Goal: Complete application form

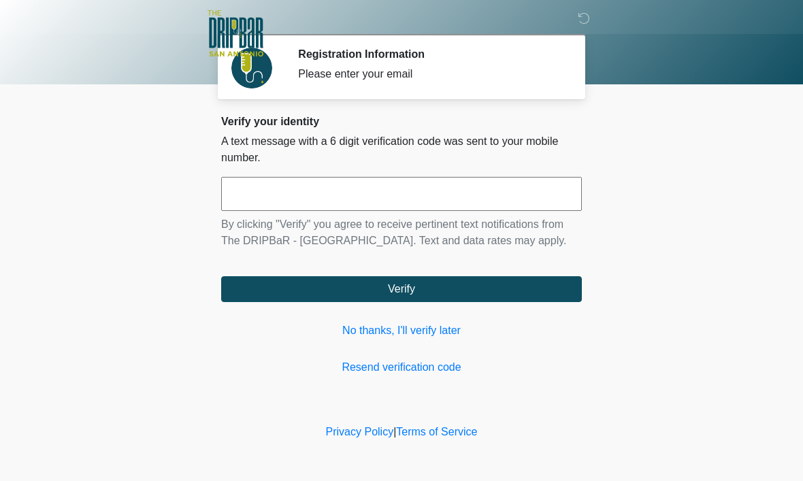
scroll to position [1, 0]
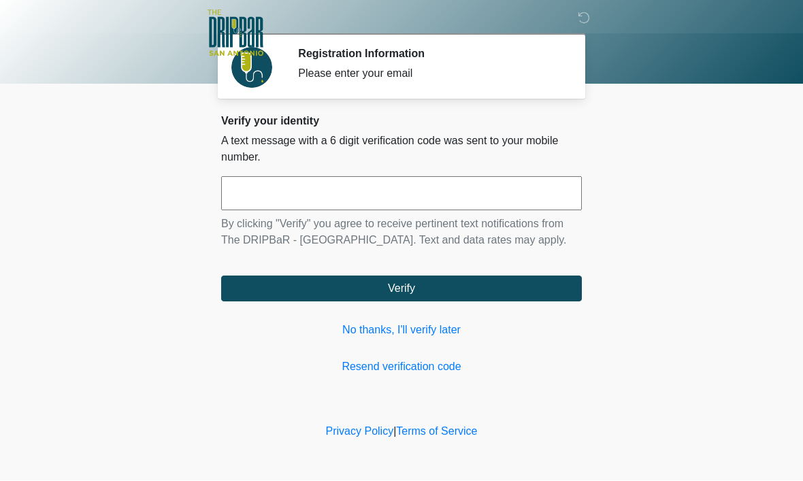
click at [401, 339] on link "No thanks, I'll verify later" at bounding box center [401, 331] width 361 height 16
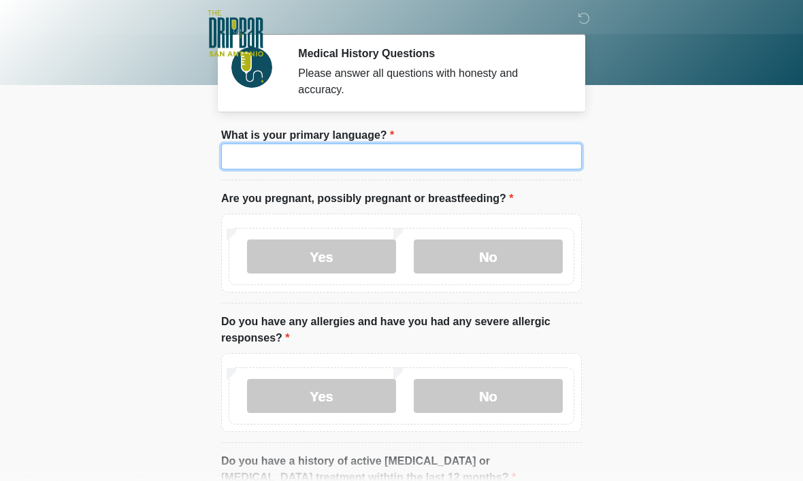
click at [425, 152] on input "What is your primary language?" at bounding box center [401, 157] width 361 height 26
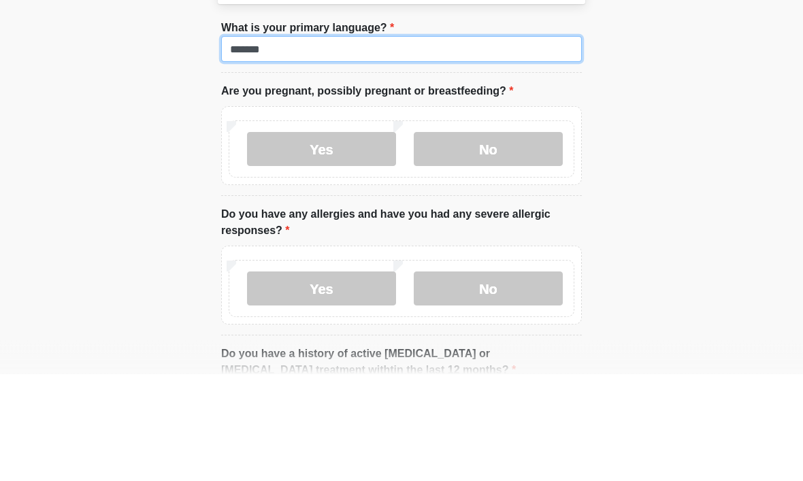
type input "*******"
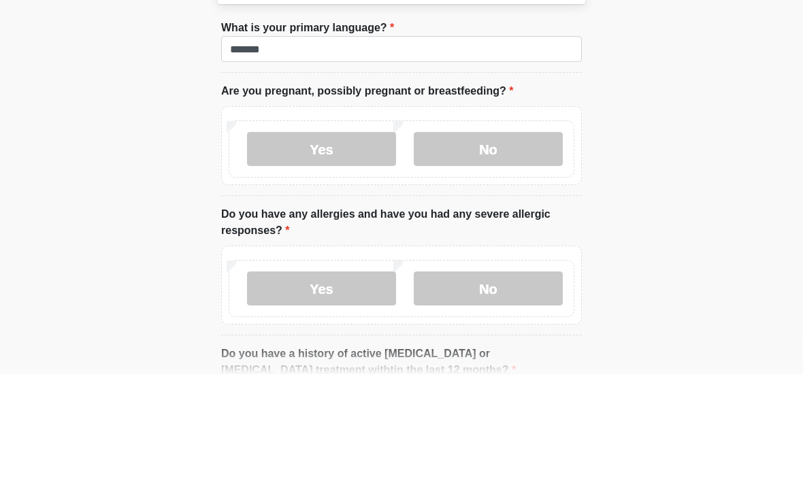
click at [742, 146] on body "‎ ‎ ‎ ‎ Medical History Questions Please answer all questions with honesty and …" at bounding box center [401, 239] width 803 height 481
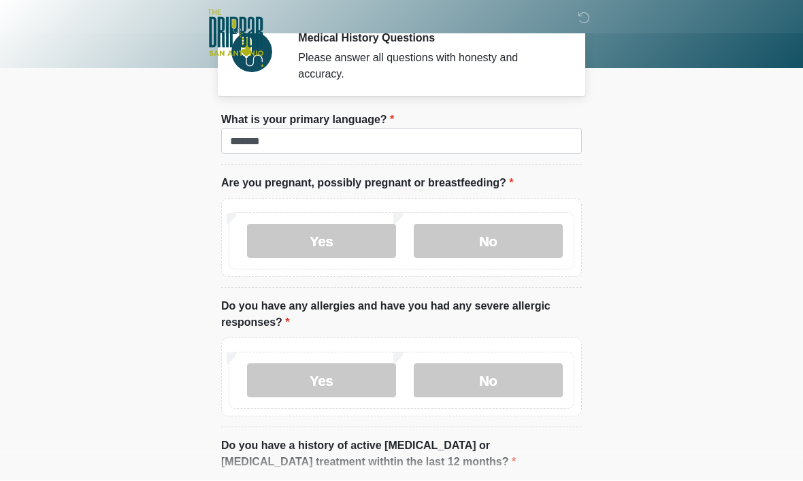
click at [530, 244] on label "No" at bounding box center [488, 242] width 149 height 34
click at [535, 376] on label "No" at bounding box center [488, 380] width 149 height 34
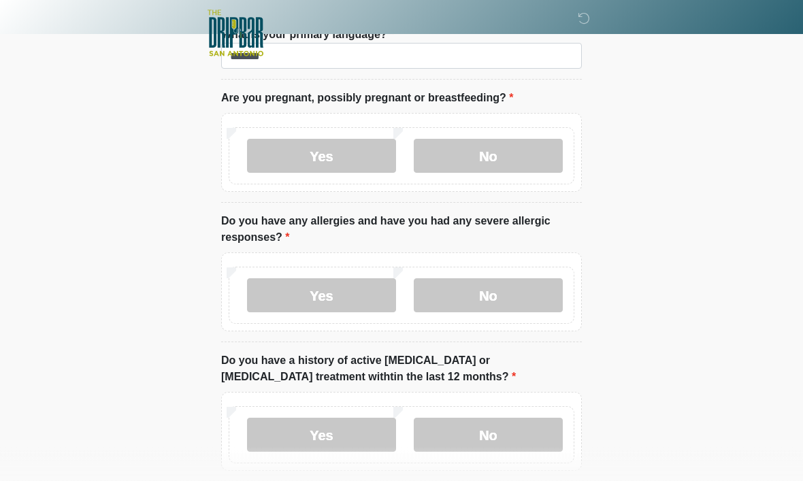
scroll to position [104, 0]
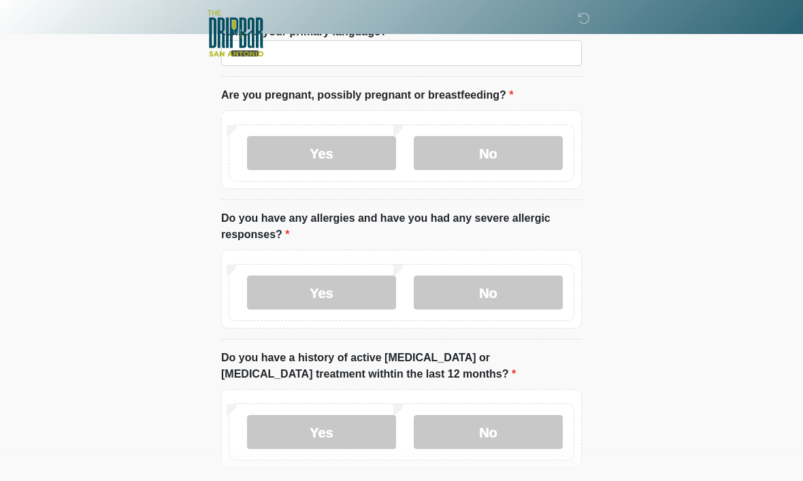
click at [533, 428] on label "No" at bounding box center [488, 432] width 149 height 34
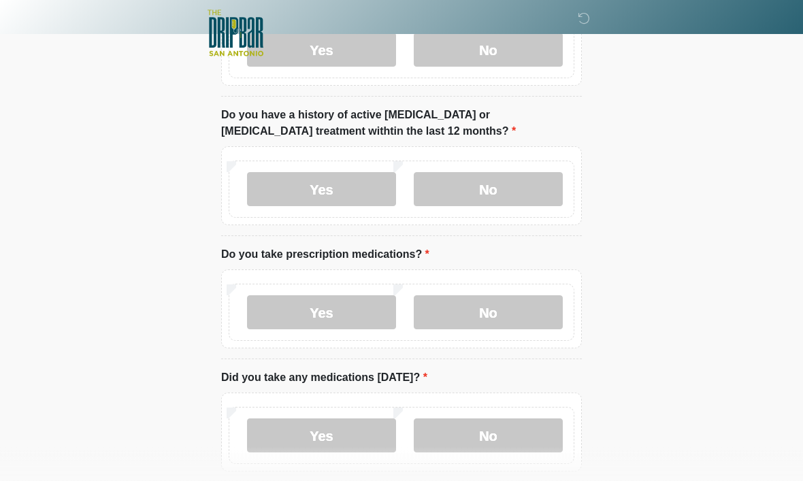
scroll to position [356, 0]
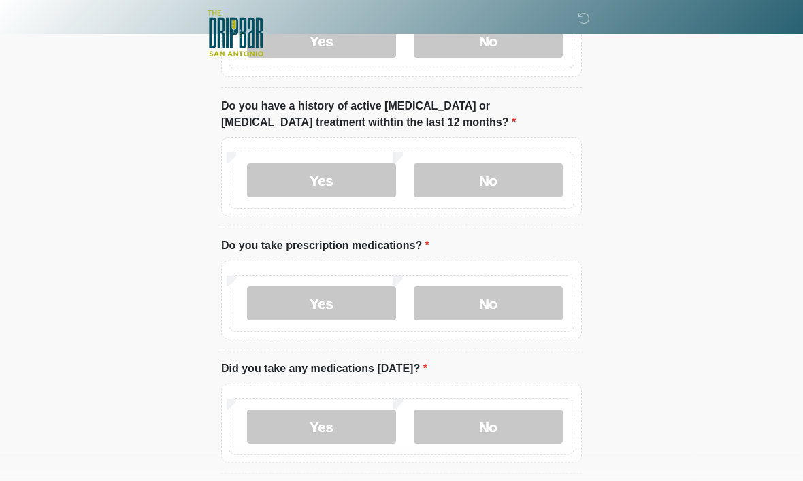
click at [530, 305] on label "No" at bounding box center [488, 303] width 149 height 34
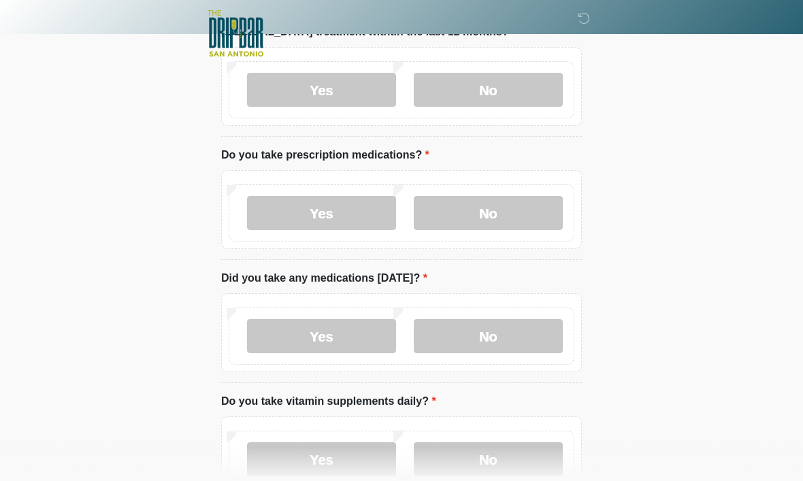
click at [542, 338] on label "No" at bounding box center [488, 336] width 149 height 34
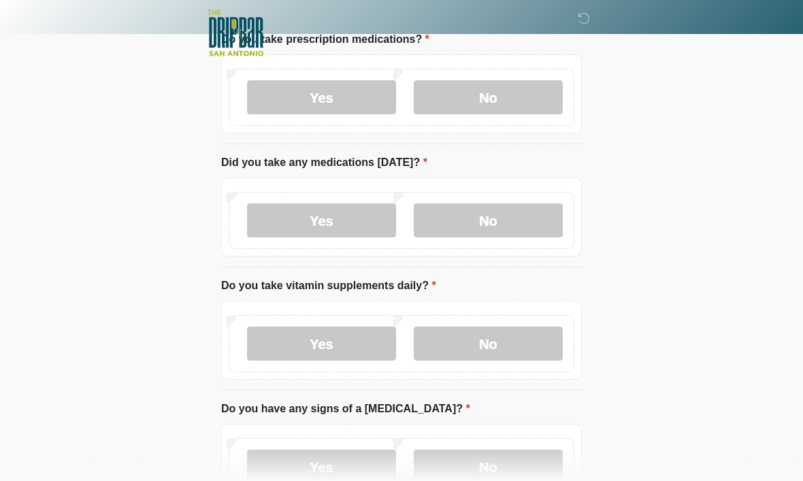
click at [361, 353] on label "Yes" at bounding box center [321, 344] width 149 height 34
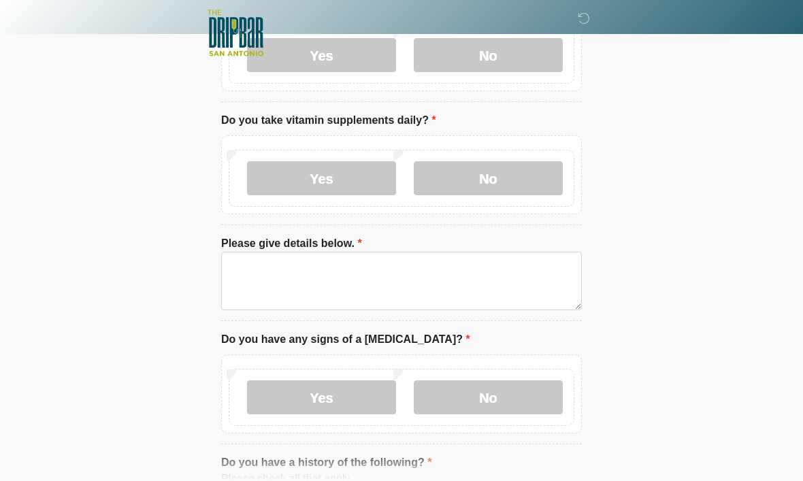
scroll to position [728, 0]
click at [538, 399] on label "No" at bounding box center [488, 397] width 149 height 34
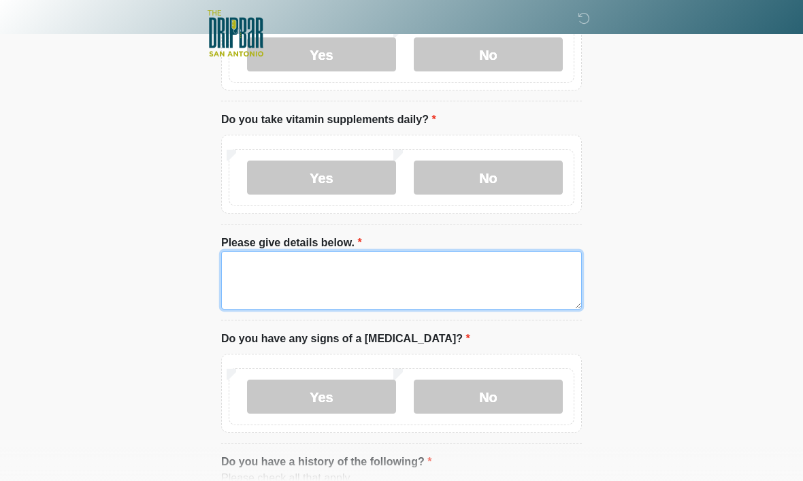
click at [562, 272] on textarea "Please give details below." at bounding box center [401, 280] width 361 height 59
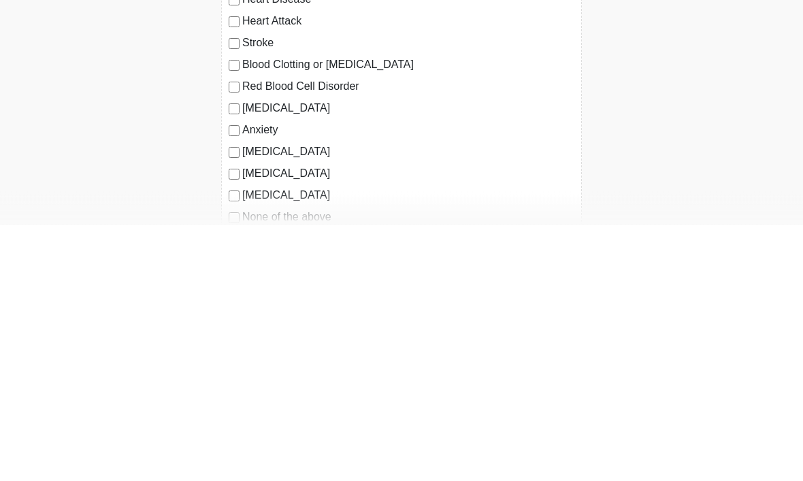
scroll to position [1228, 0]
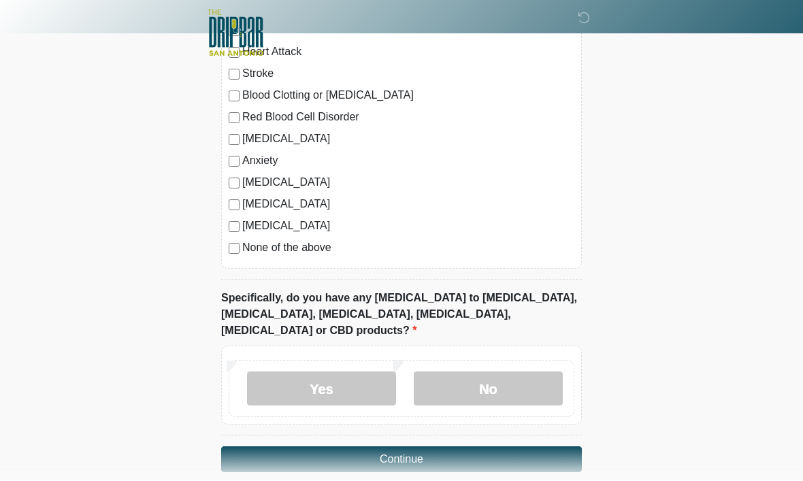
type textarea "********"
click at [229, 255] on div "High Blood Pressure Heart Disease Heart Attack Stroke Blood Clotting or Bleedin…" at bounding box center [401, 131] width 361 height 276
click at [530, 372] on label "No" at bounding box center [488, 389] width 149 height 34
click at [522, 447] on button "Continue" at bounding box center [401, 460] width 361 height 26
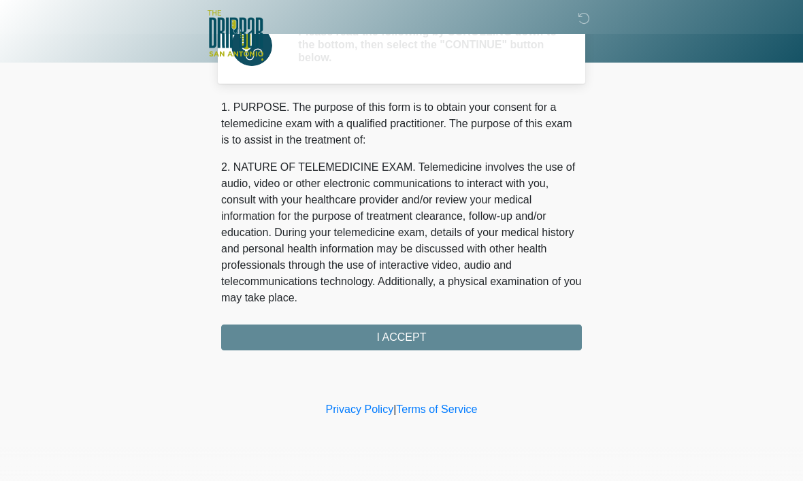
scroll to position [0, 0]
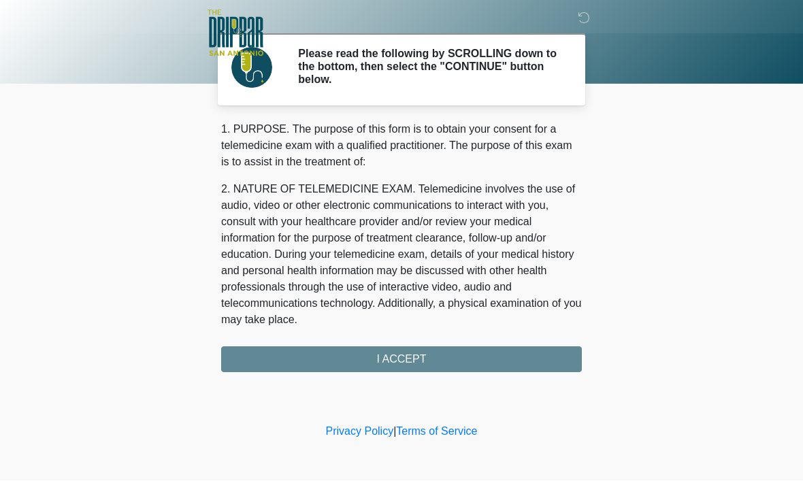
click at [541, 357] on div "1. PURPOSE. The purpose of this form is to obtain your consent for a telemedici…" at bounding box center [401, 247] width 361 height 251
click at [487, 359] on div "1. PURPOSE. The purpose of this form is to obtain your consent for a telemedici…" at bounding box center [401, 247] width 361 height 251
click at [465, 355] on div "1. PURPOSE. The purpose of this form is to obtain your consent for a telemedici…" at bounding box center [401, 247] width 361 height 251
click at [445, 359] on div "1. PURPOSE. The purpose of this form is to obtain your consent for a telemedici…" at bounding box center [401, 247] width 361 height 251
click at [473, 367] on div "1. PURPOSE. The purpose of this form is to obtain your consent for a telemedici…" at bounding box center [401, 247] width 361 height 251
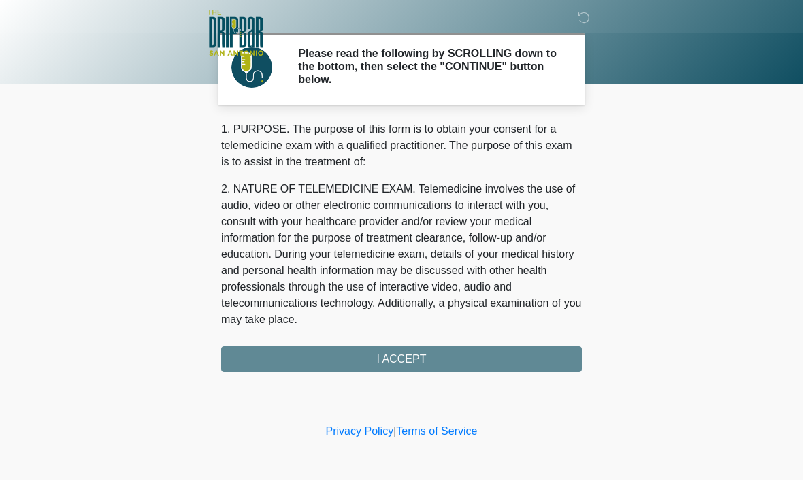
click at [478, 364] on div "1. PURPOSE. The purpose of this form is to obtain your consent for a telemedici…" at bounding box center [401, 247] width 361 height 251
click at [387, 354] on div "1. PURPOSE. The purpose of this form is to obtain your consent for a telemedici…" at bounding box center [401, 247] width 361 height 251
click at [387, 353] on div "1. PURPOSE. The purpose of this form is to obtain your consent for a telemedici…" at bounding box center [401, 247] width 361 height 251
click at [410, 359] on div "1. PURPOSE. The purpose of this form is to obtain your consent for a telemedici…" at bounding box center [401, 247] width 361 height 251
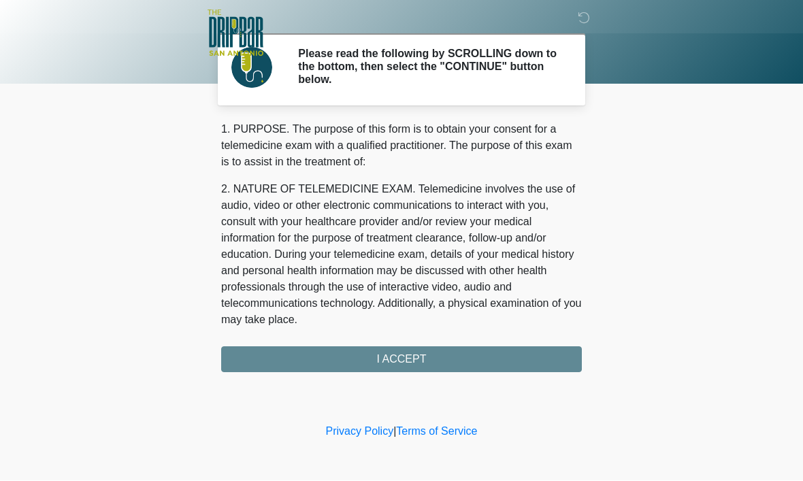
click at [398, 360] on div "1. PURPOSE. The purpose of this form is to obtain your consent for a telemedici…" at bounding box center [401, 247] width 361 height 251
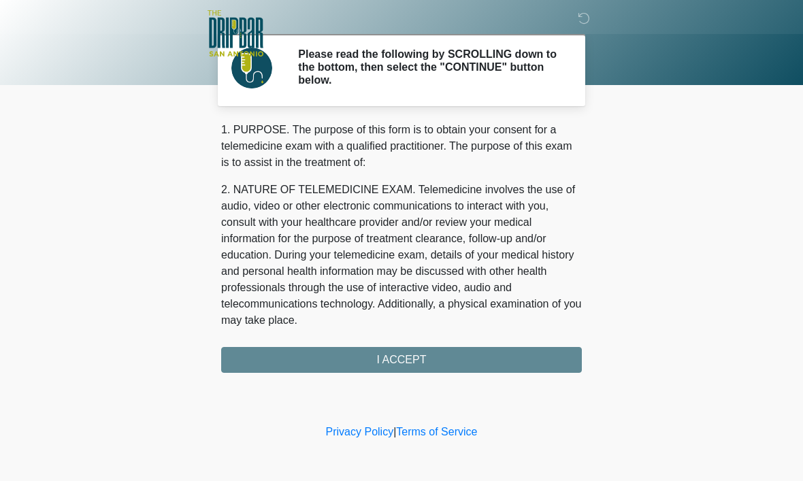
click at [470, 392] on div "‎ ‎ ‎ ‎ Please read the following by SCROLLING down to the bottom, then select …" at bounding box center [401, 211] width 408 height 394
click at [453, 358] on div "1. PURPOSE. The purpose of this form is to obtain your consent for a telemedici…" at bounding box center [401, 247] width 361 height 251
click at [448, 352] on div "1. PURPOSE. The purpose of this form is to obtain your consent for a telemedici…" at bounding box center [401, 247] width 361 height 251
click at [429, 367] on div "1. PURPOSE. The purpose of this form is to obtain your consent for a telemedici…" at bounding box center [401, 247] width 361 height 251
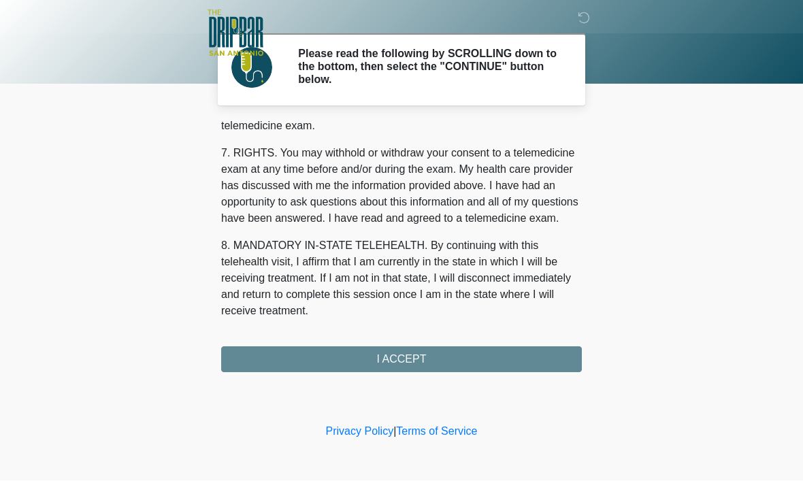
click at [470, 361] on div "1. PURPOSE. The purpose of this form is to obtain your consent for a telemedici…" at bounding box center [401, 247] width 361 height 251
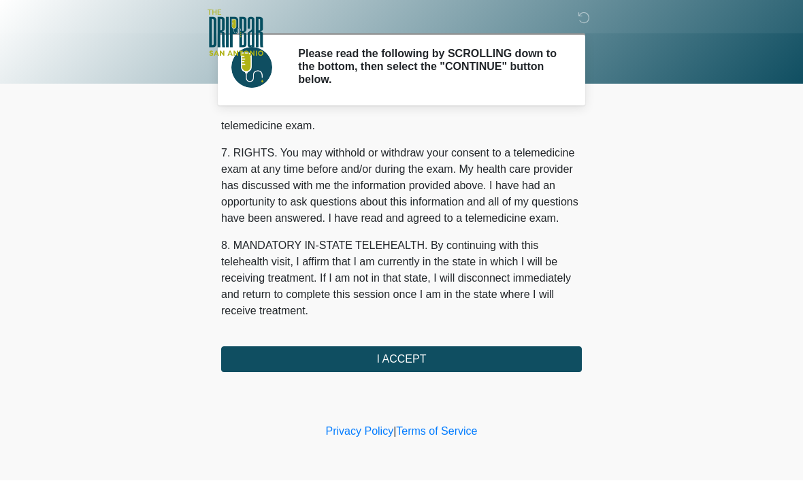
click at [453, 357] on button "I ACCEPT" at bounding box center [401, 360] width 361 height 26
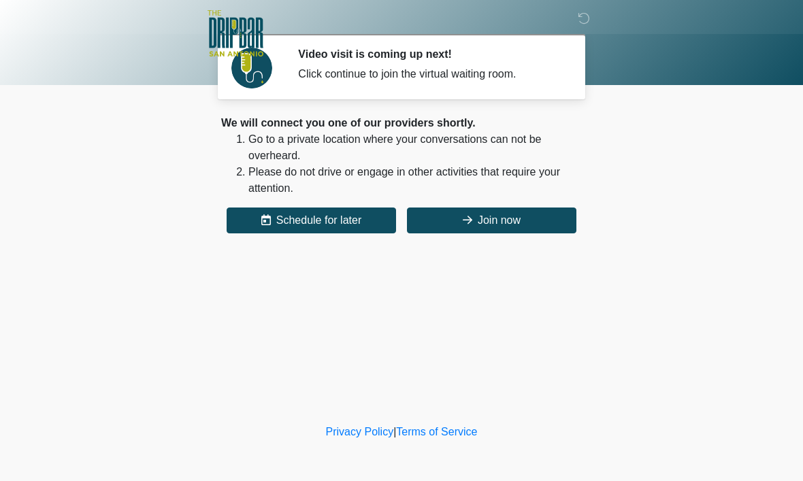
click at [512, 225] on button "Join now" at bounding box center [491, 221] width 169 height 26
